Goal: Complete application form

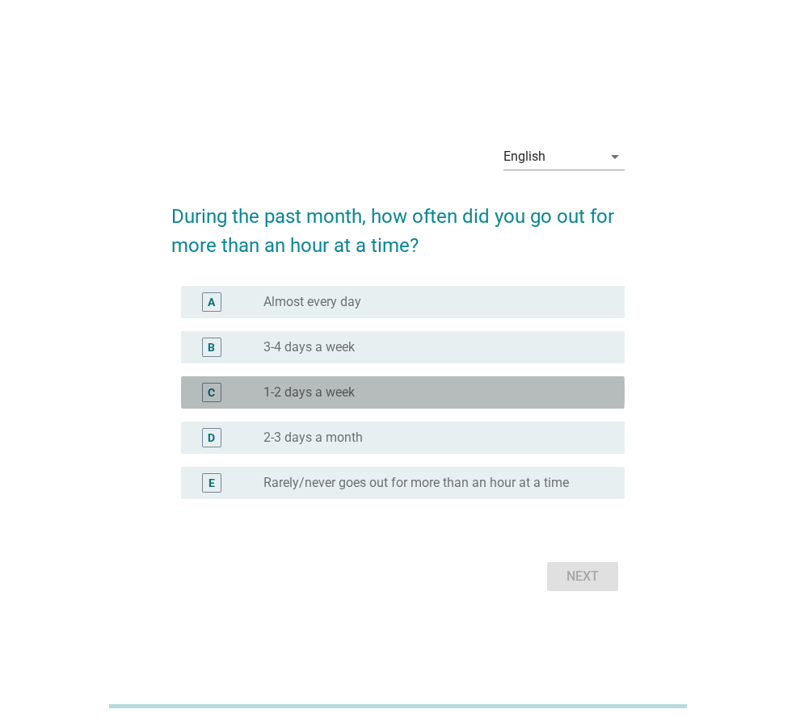
click at [369, 385] on div "radio_button_unchecked 1-2 days a week" at bounding box center [430, 393] width 335 height 16
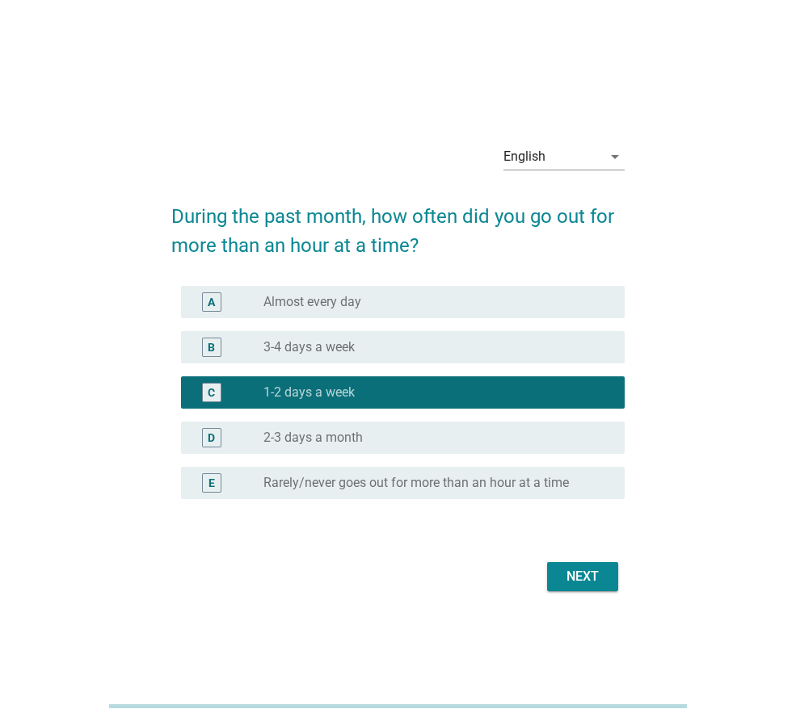
click at [556, 570] on button "Next" at bounding box center [582, 576] width 71 height 29
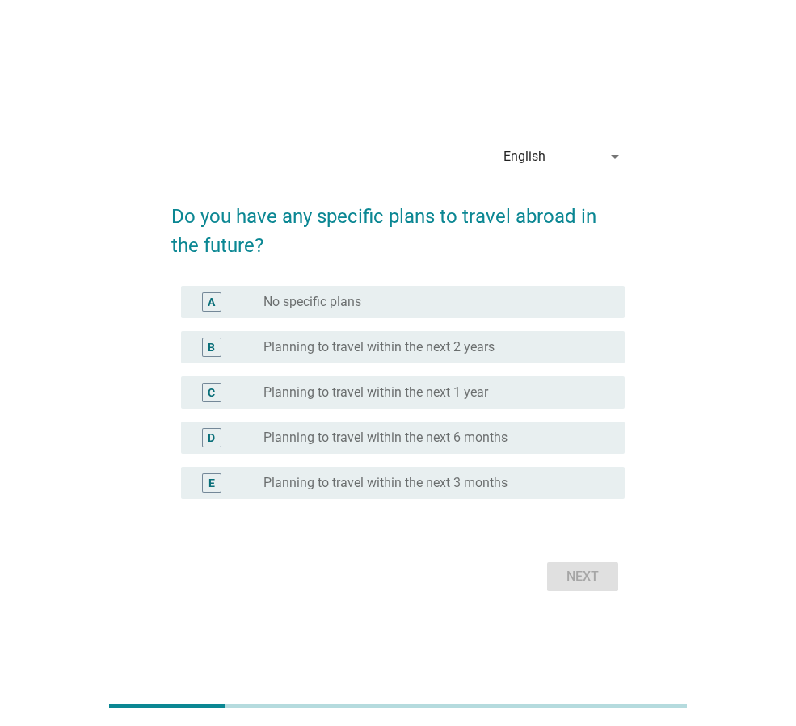
click at [342, 299] on label "No specific plans" at bounding box center [312, 302] width 98 height 16
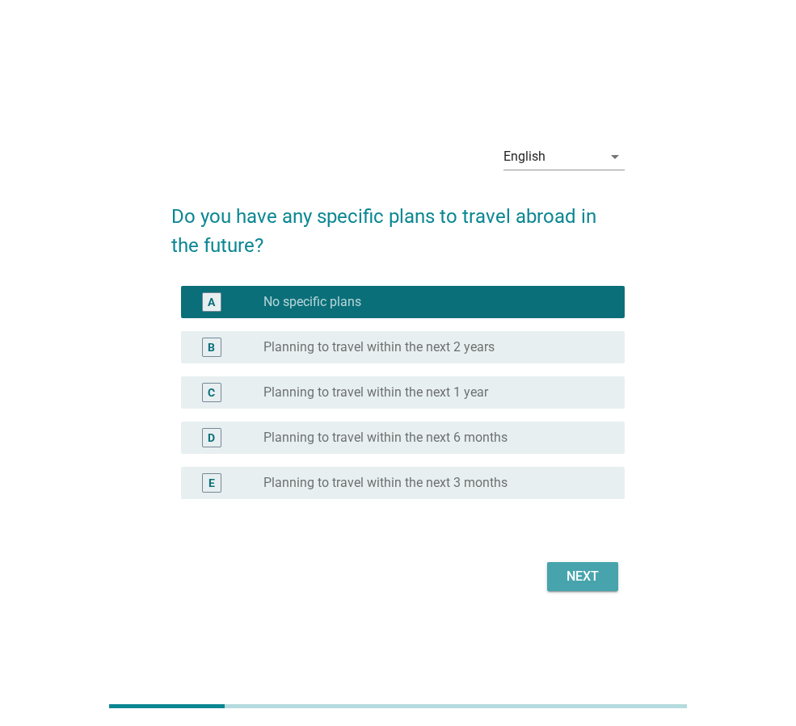
click at [594, 579] on div "Next" at bounding box center [582, 576] width 45 height 19
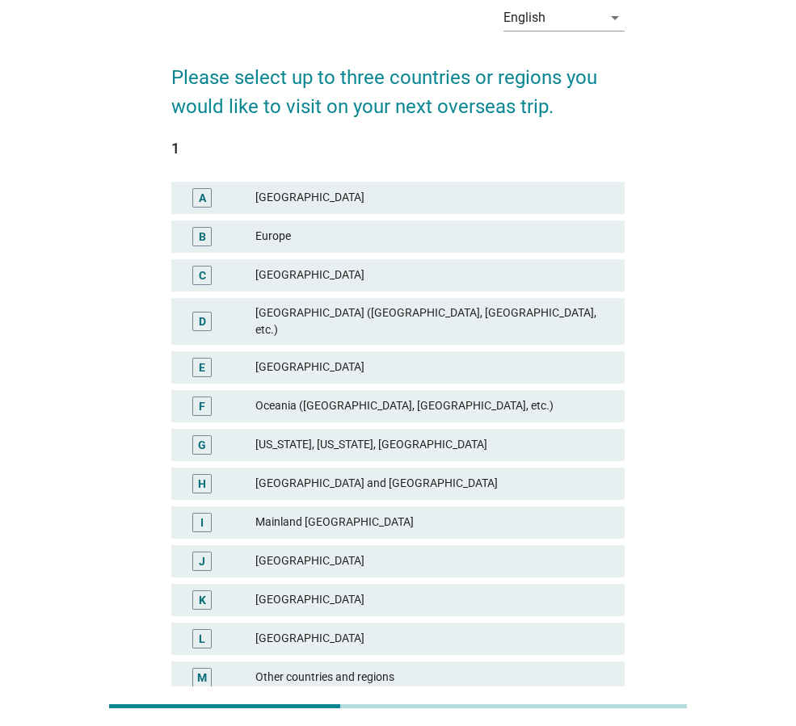
scroll to position [74, 0]
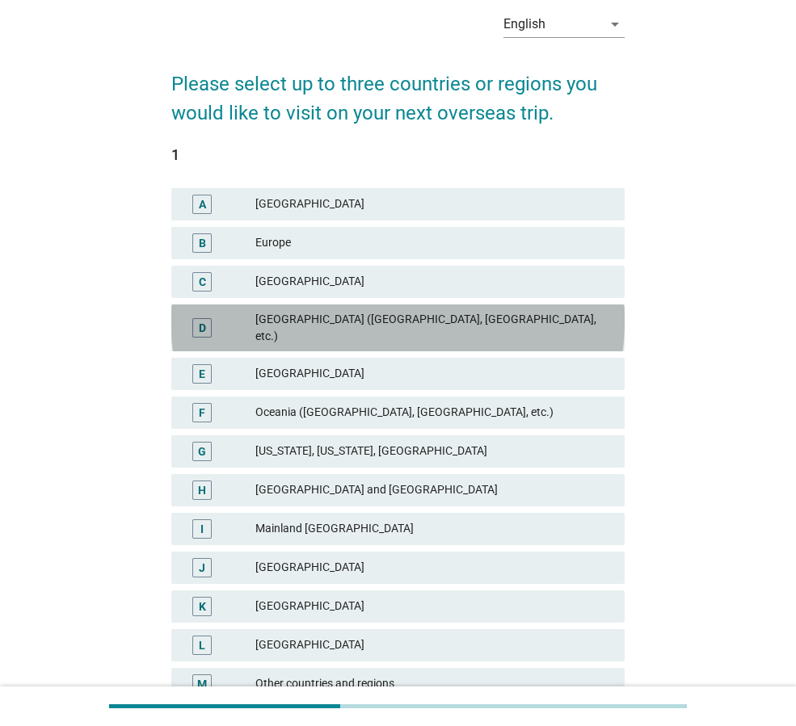
click at [451, 318] on div "[GEOGRAPHIC_DATA] ([GEOGRAPHIC_DATA], [GEOGRAPHIC_DATA], etc.)" at bounding box center [433, 328] width 356 height 34
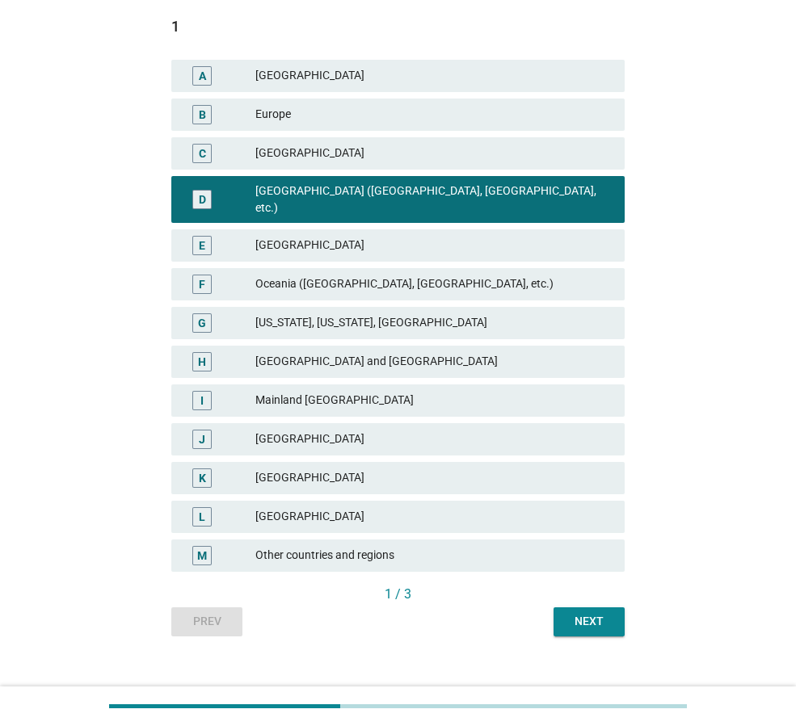
scroll to position [208, 0]
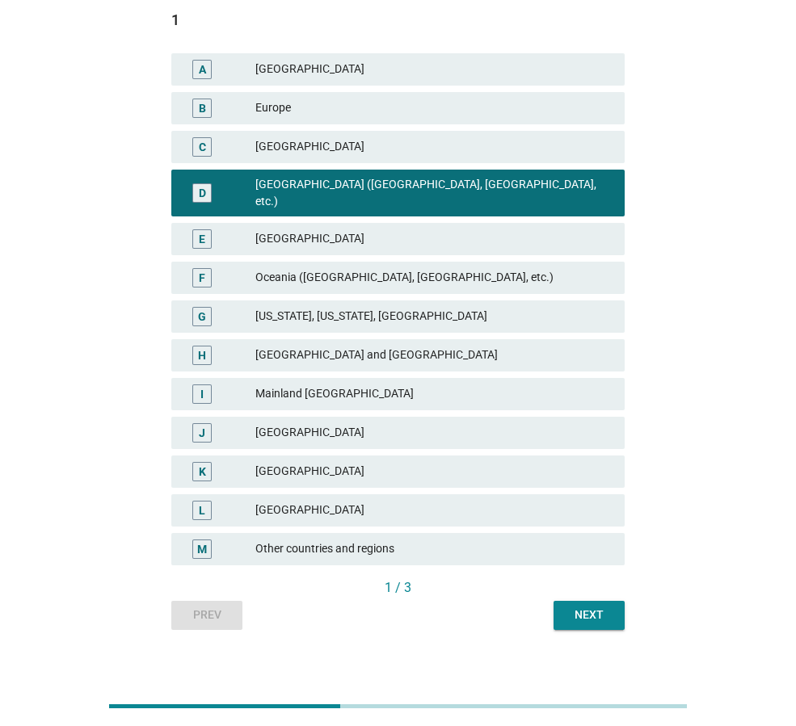
click at [611, 607] on div "Next" at bounding box center [588, 615] width 45 height 17
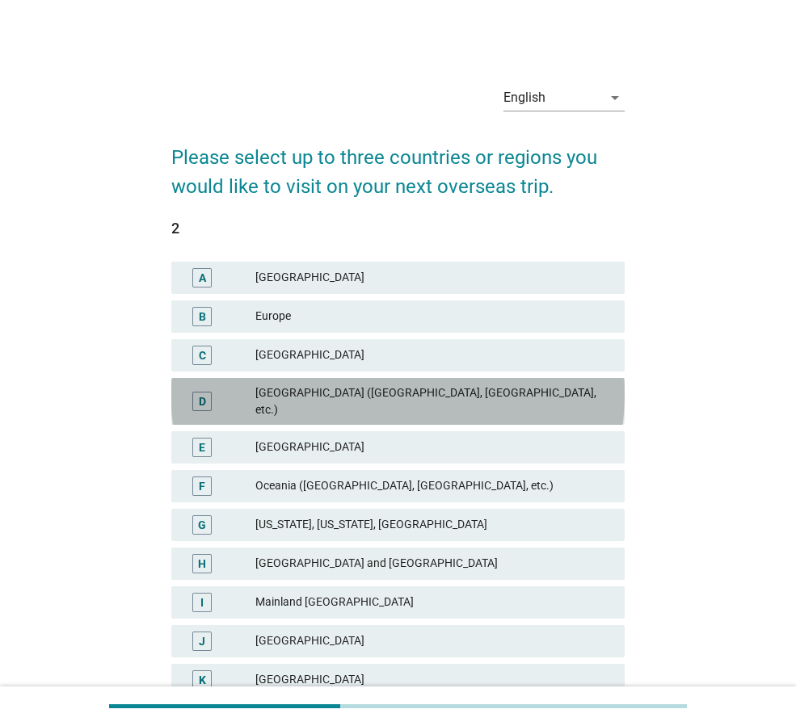
click at [317, 387] on div "[GEOGRAPHIC_DATA] ([GEOGRAPHIC_DATA], [GEOGRAPHIC_DATA], etc.)" at bounding box center [433, 402] width 356 height 34
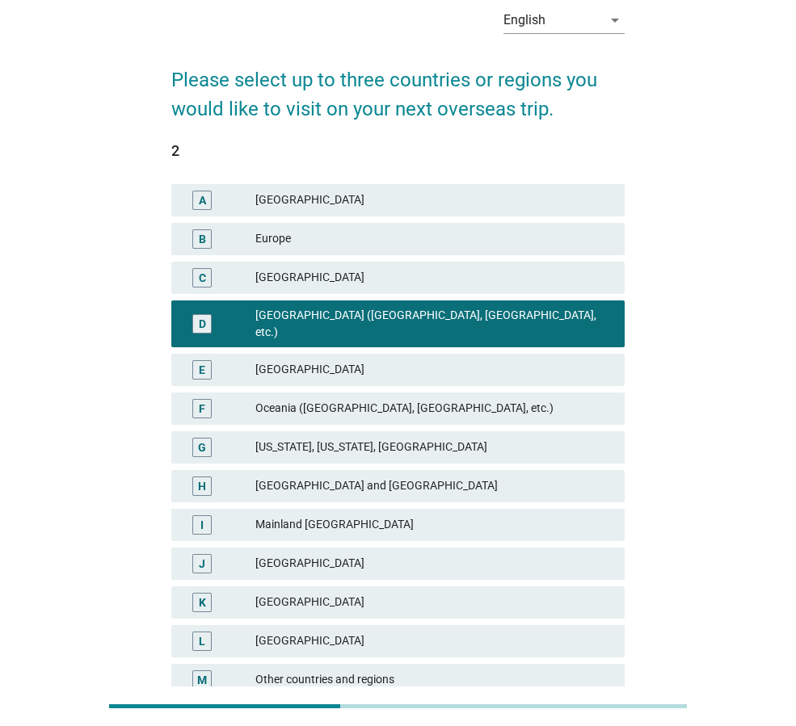
scroll to position [74, 0]
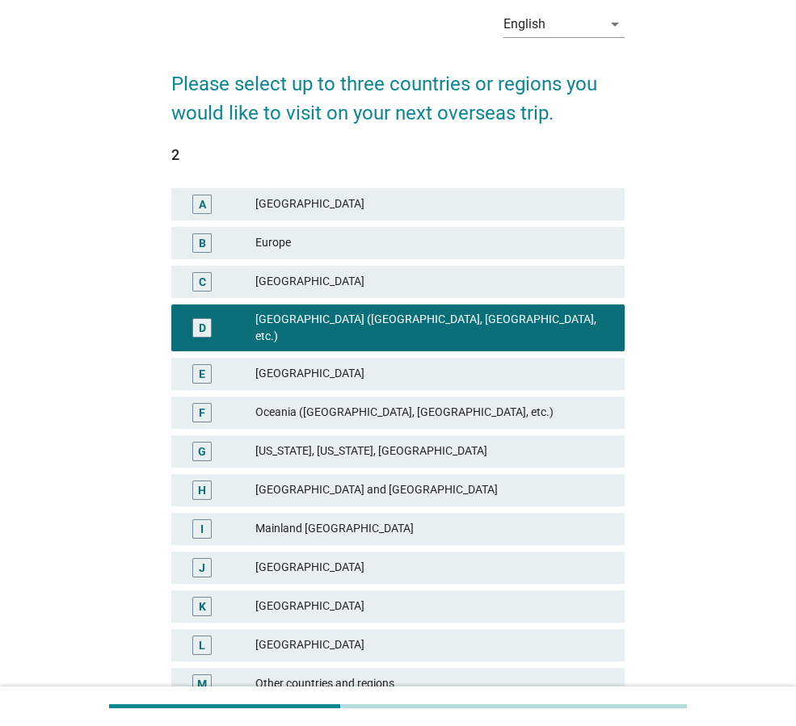
click at [296, 597] on div "[GEOGRAPHIC_DATA]" at bounding box center [433, 606] width 356 height 19
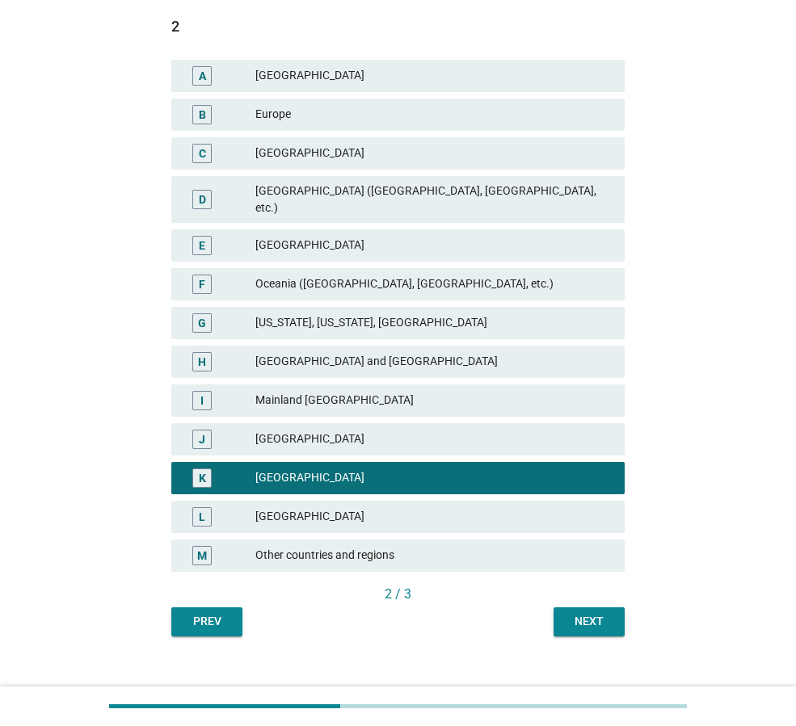
scroll to position [208, 0]
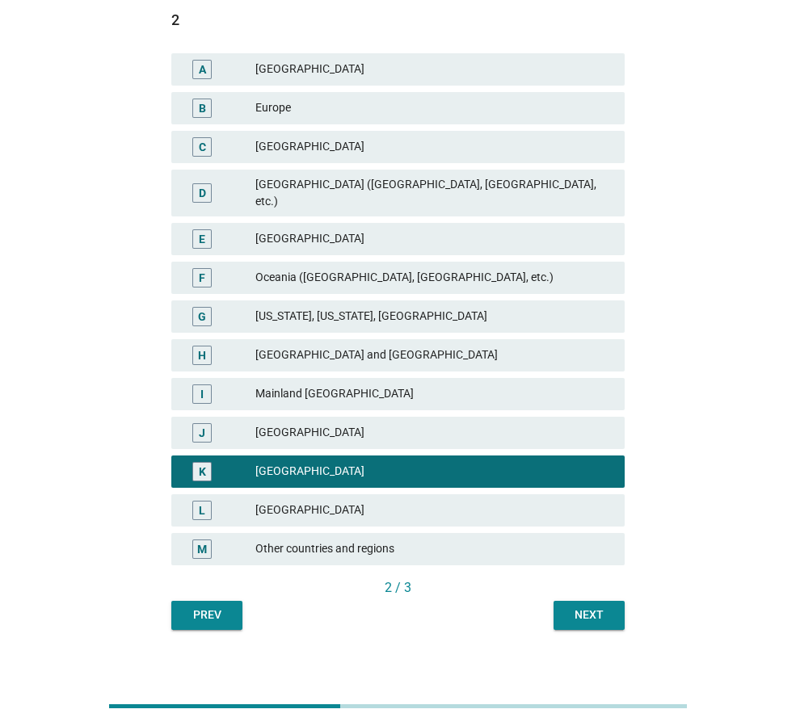
click at [594, 607] on div "Next" at bounding box center [588, 615] width 45 height 17
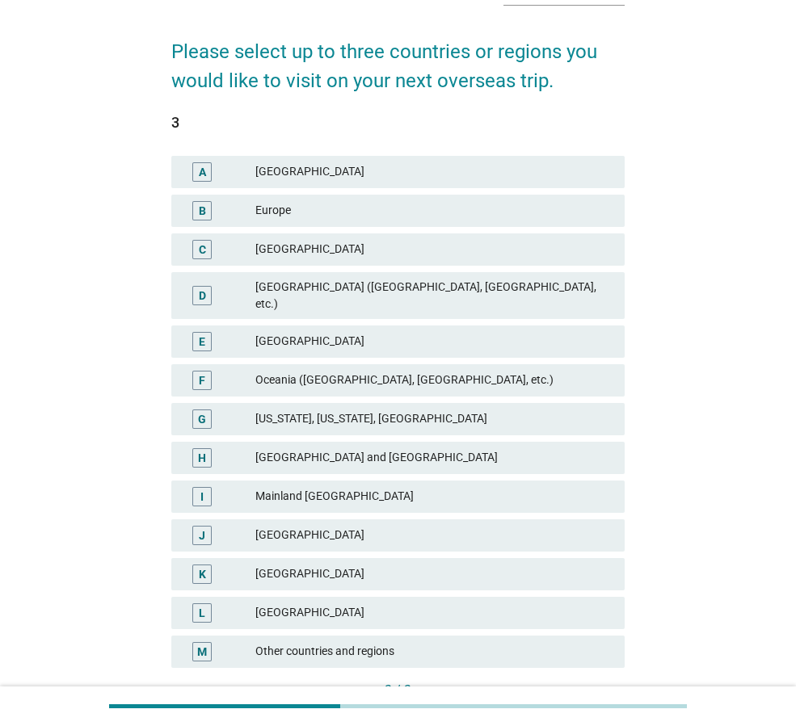
scroll to position [135, 0]
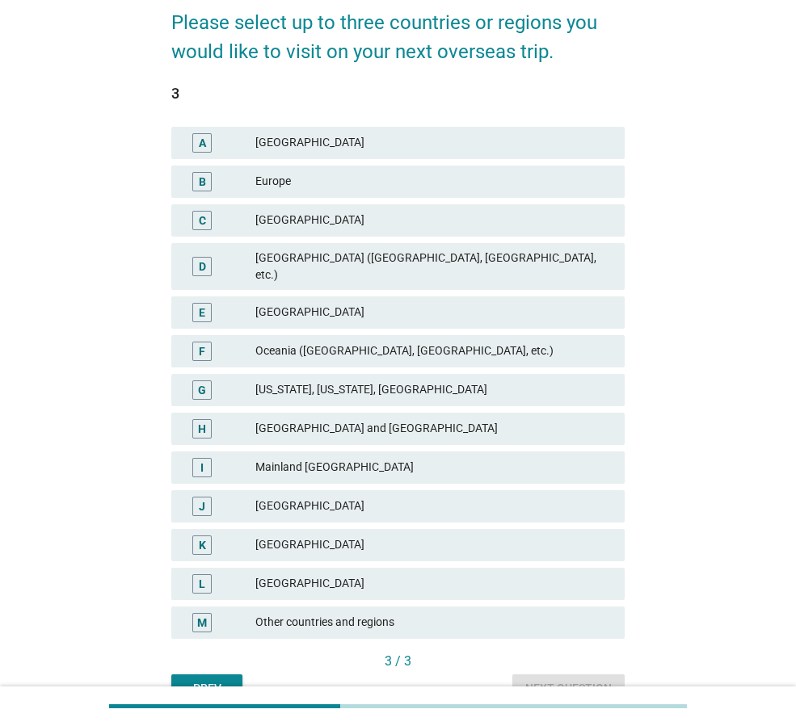
click at [383, 175] on div "Europe" at bounding box center [433, 181] width 356 height 19
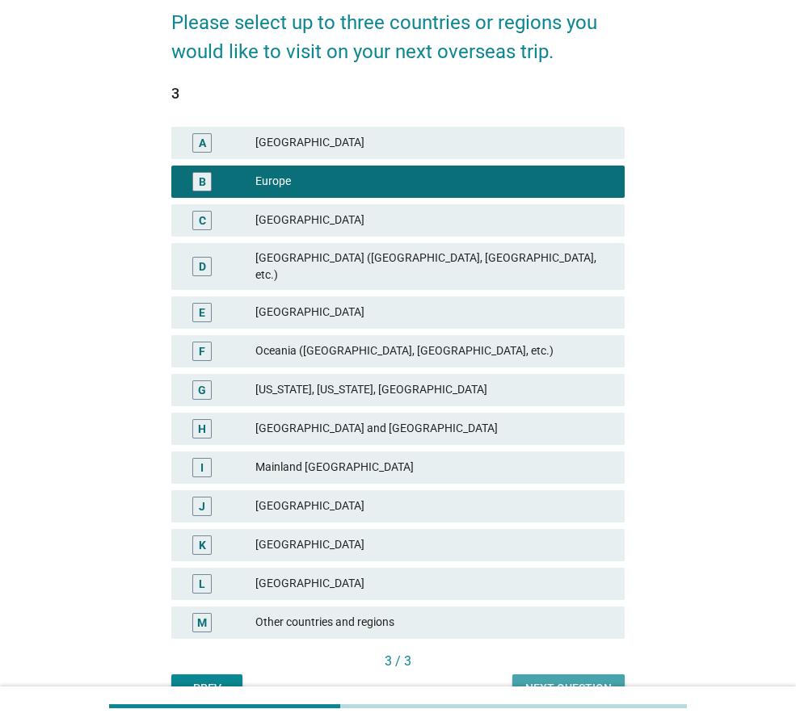
click at [573, 680] on div "Next question" at bounding box center [568, 688] width 86 height 17
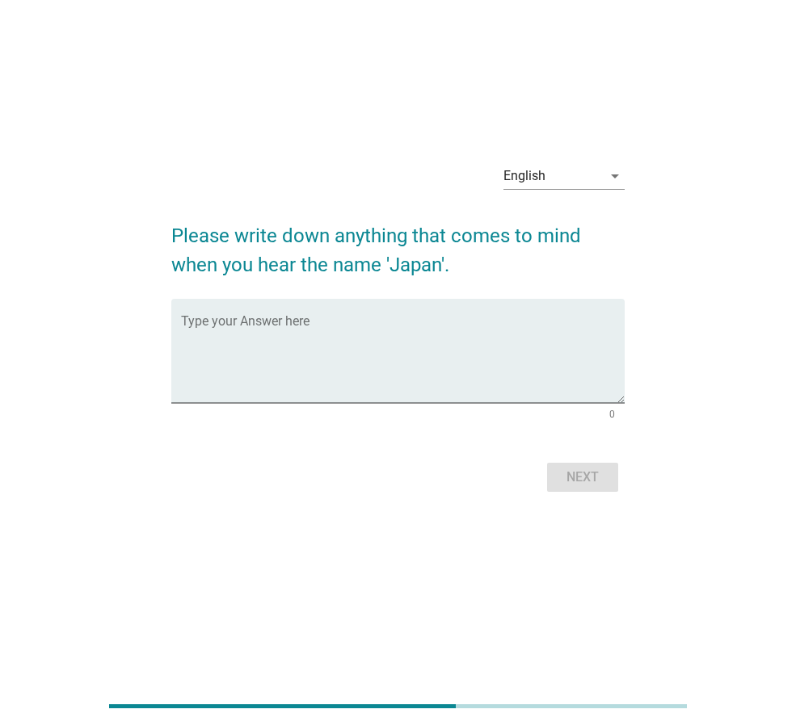
scroll to position [0, 0]
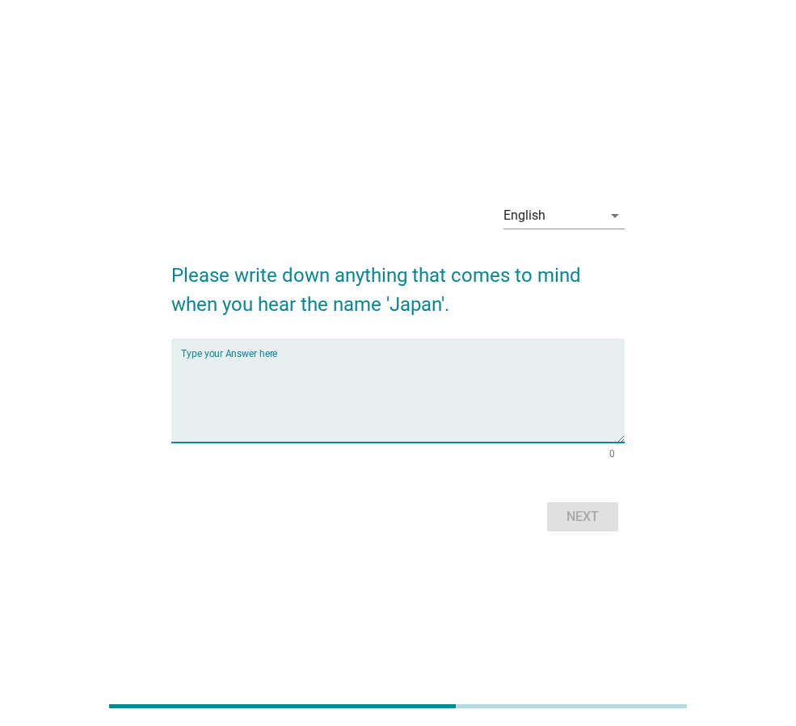
click at [465, 387] on textarea "Type your Answer here" at bounding box center [403, 400] width 444 height 85
type textarea "anime"
click at [599, 514] on div "Next" at bounding box center [582, 516] width 45 height 19
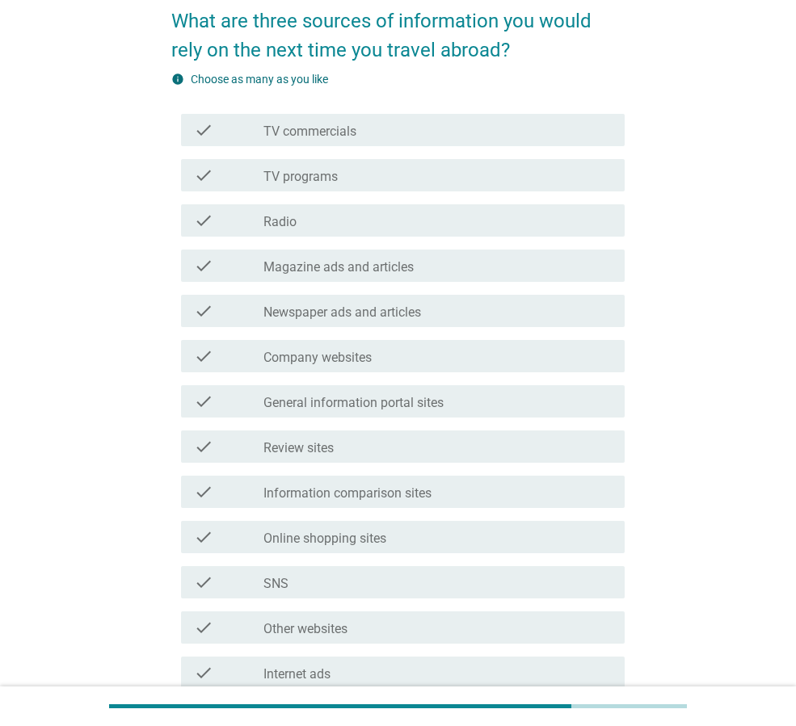
scroll to position [135, 0]
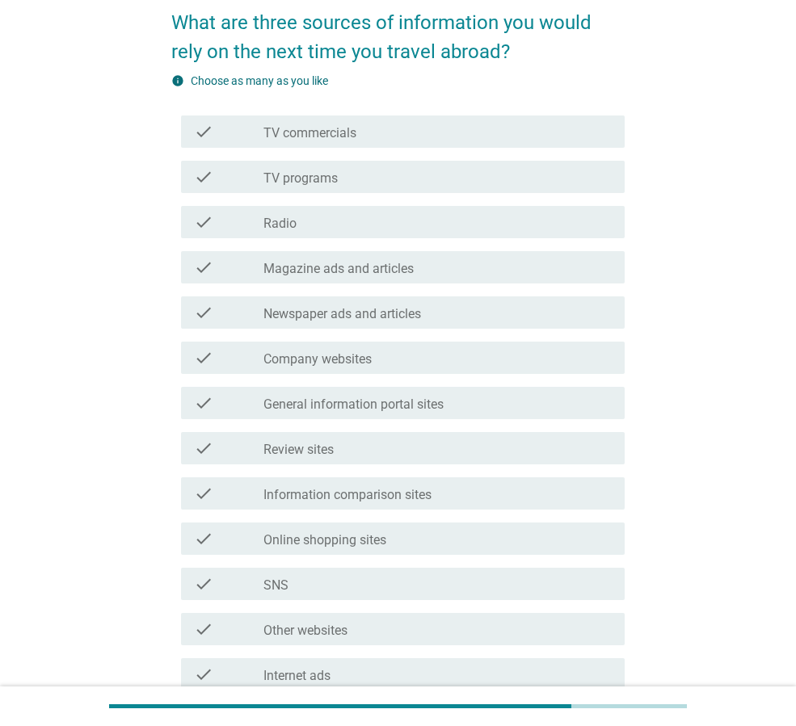
click at [373, 402] on label "General information portal sites" at bounding box center [353, 405] width 180 height 16
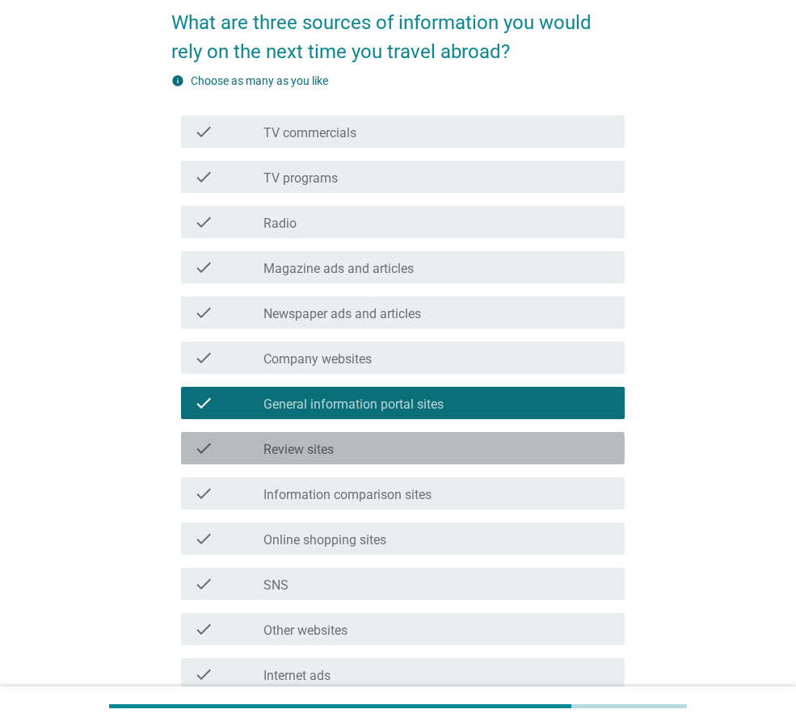
click at [364, 441] on div "check_box_outline_blank Review sites" at bounding box center [437, 448] width 348 height 19
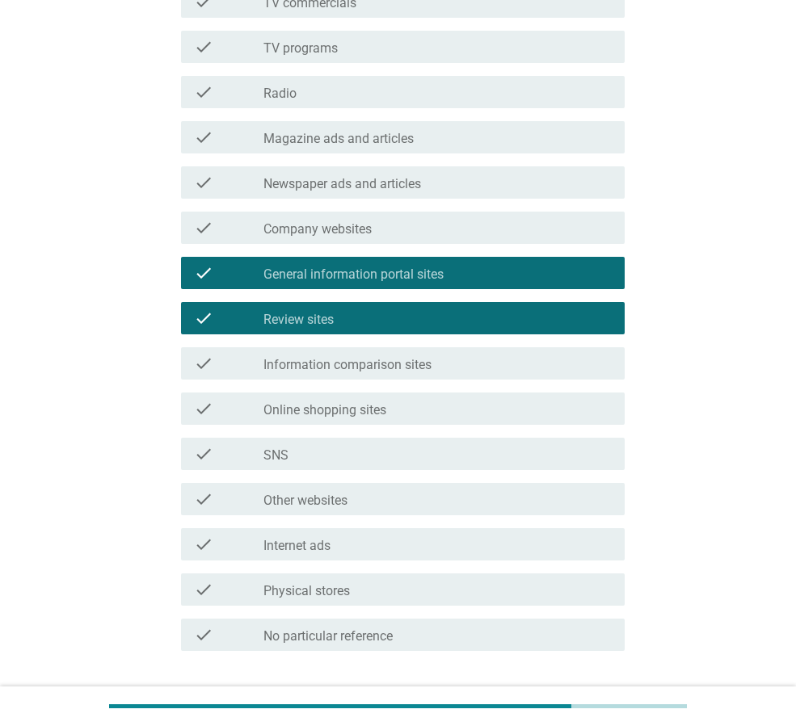
scroll to position [269, 0]
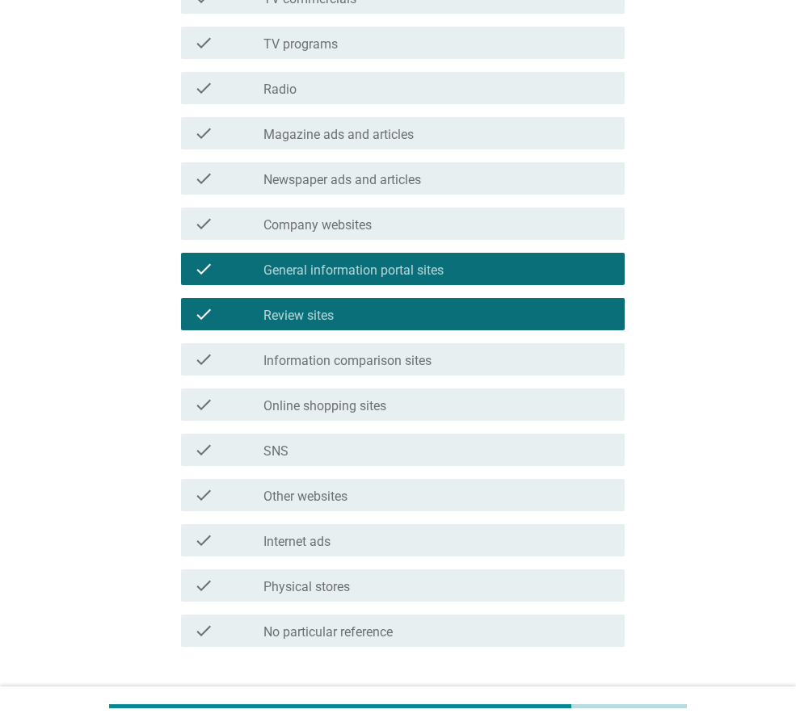
click at [394, 366] on label "Information comparison sites" at bounding box center [347, 361] width 168 height 16
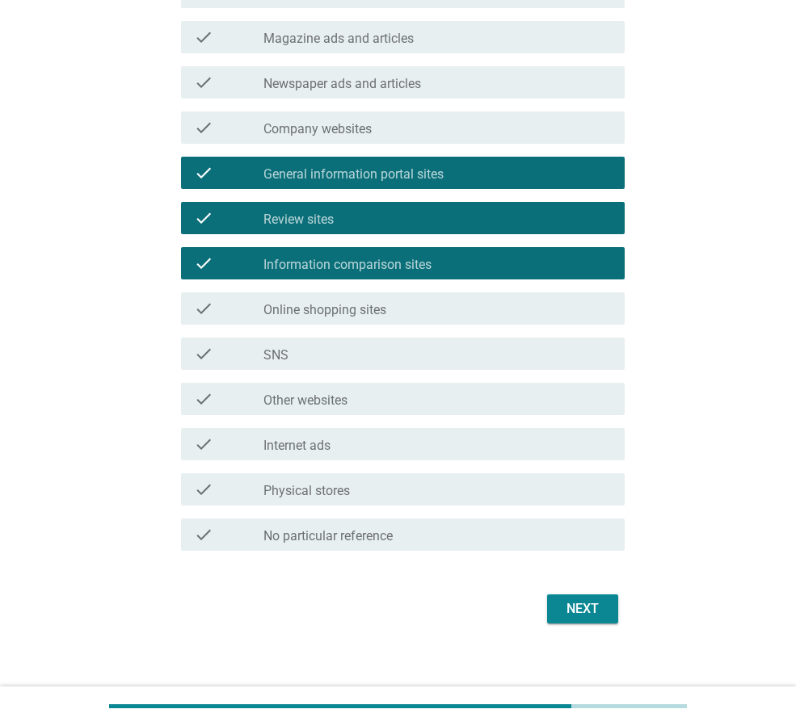
scroll to position [378, 0]
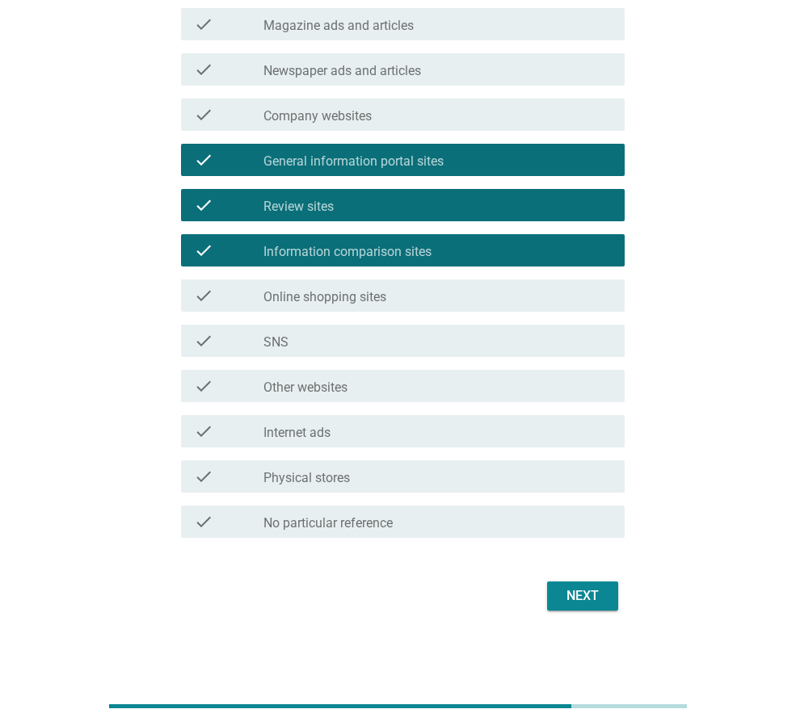
click at [591, 591] on div "Next" at bounding box center [582, 596] width 45 height 19
